Goal: Information Seeking & Learning: Learn about a topic

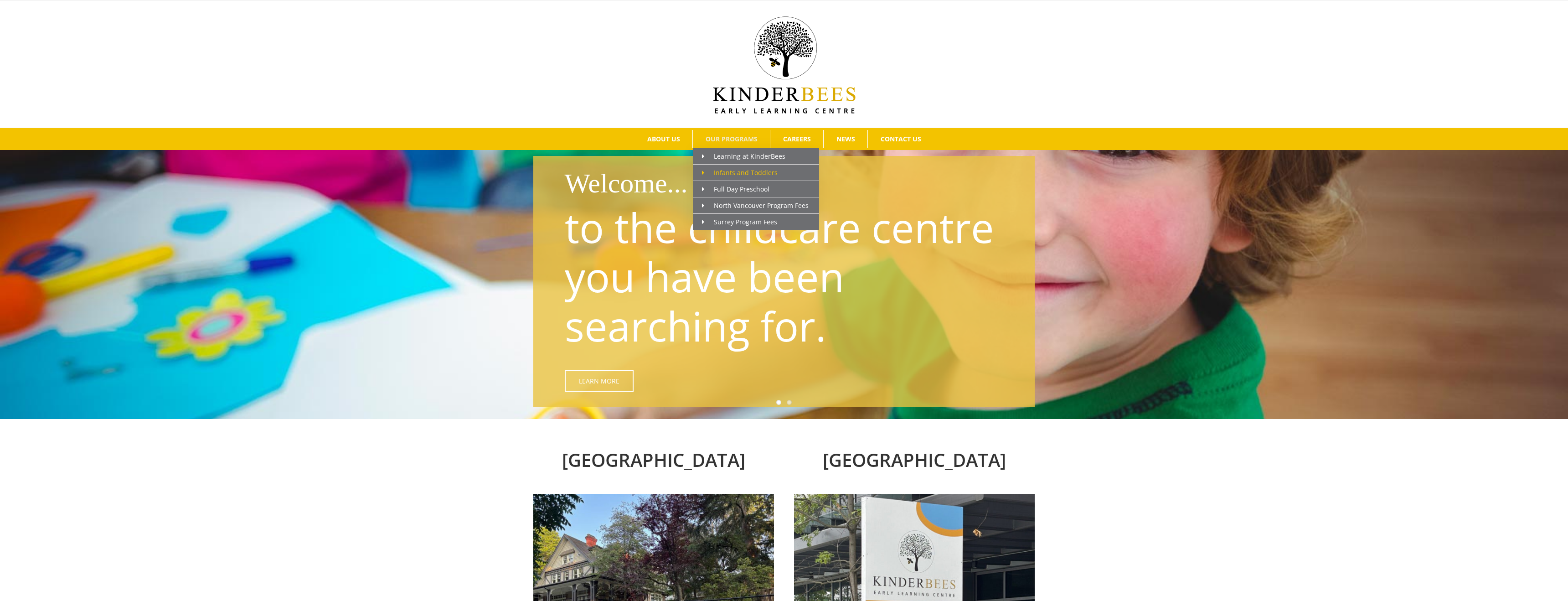
click at [733, 173] on span "Infants and Toddlers" at bounding box center [740, 173] width 75 height 8
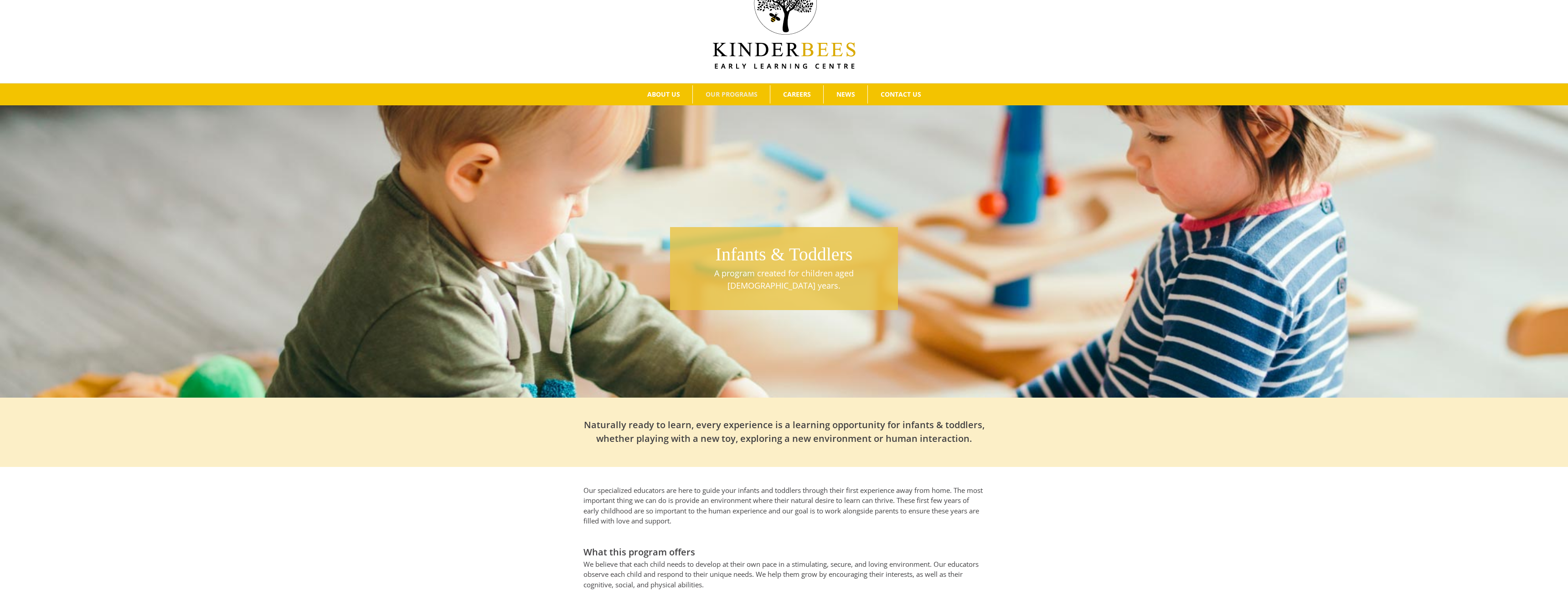
scroll to position [40, 0]
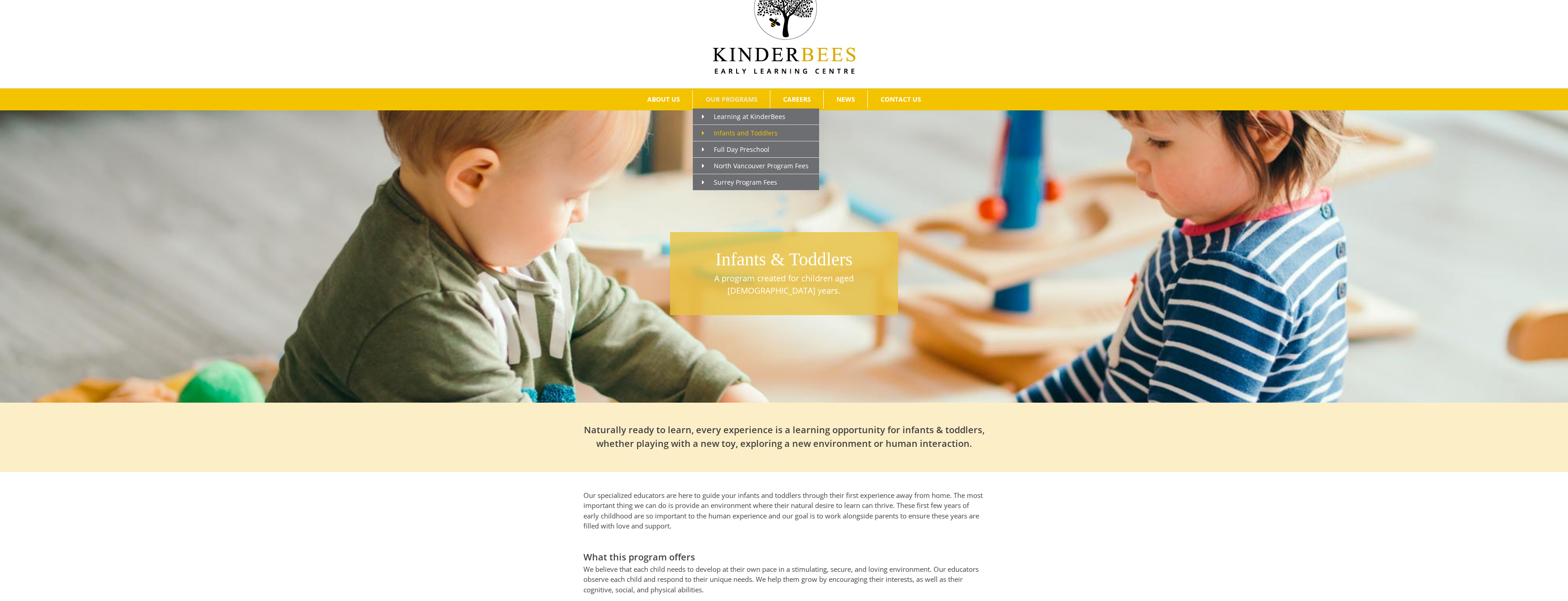
click at [724, 133] on span "Infants and Toddlers" at bounding box center [740, 133] width 75 height 8
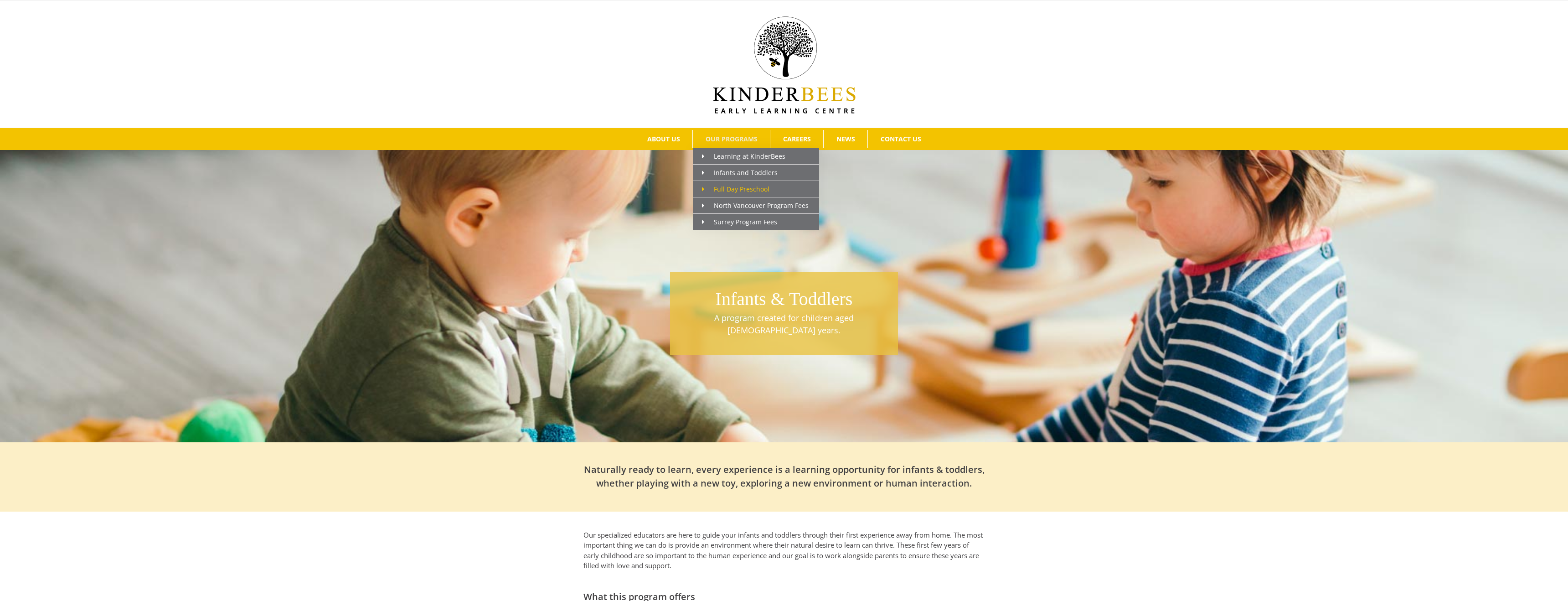
click at [721, 187] on span "Full Day Preschool" at bounding box center [736, 189] width 68 height 8
